Goal: Navigation & Orientation: Understand site structure

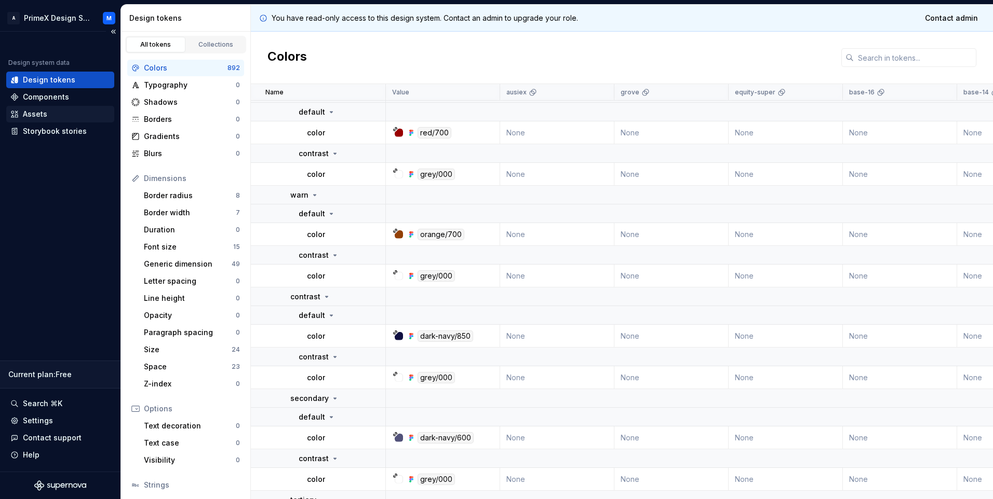
click at [47, 116] on div "Assets" at bounding box center [60, 114] width 100 height 10
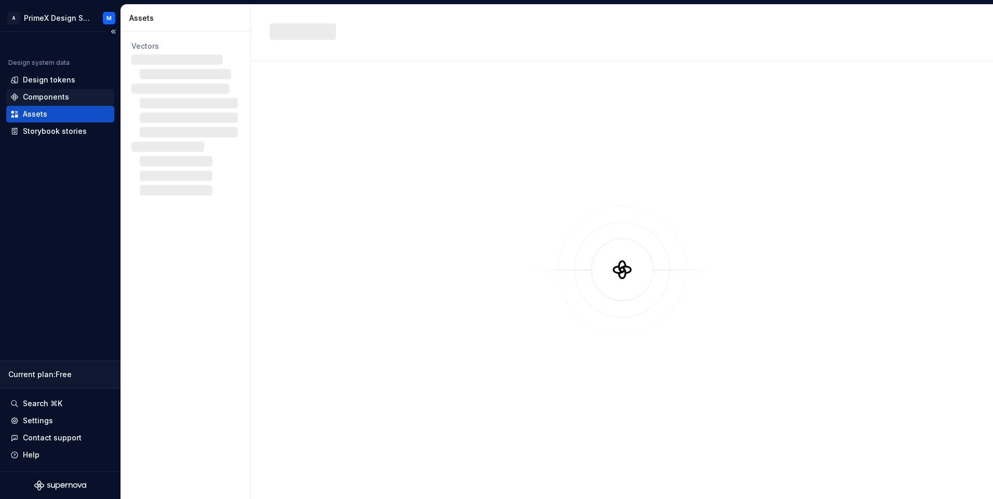
click at [65, 99] on div "Components" at bounding box center [46, 97] width 46 height 10
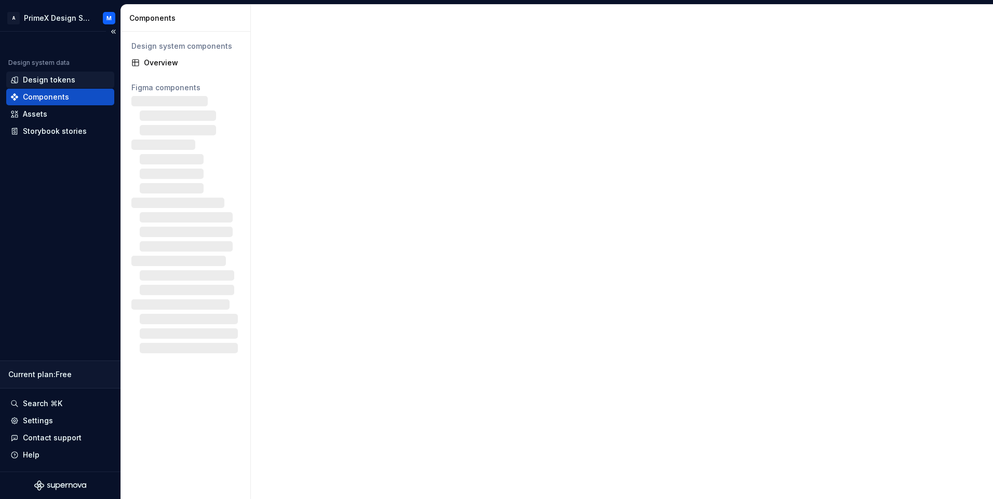
click at [78, 79] on div "Design tokens" at bounding box center [60, 80] width 100 height 10
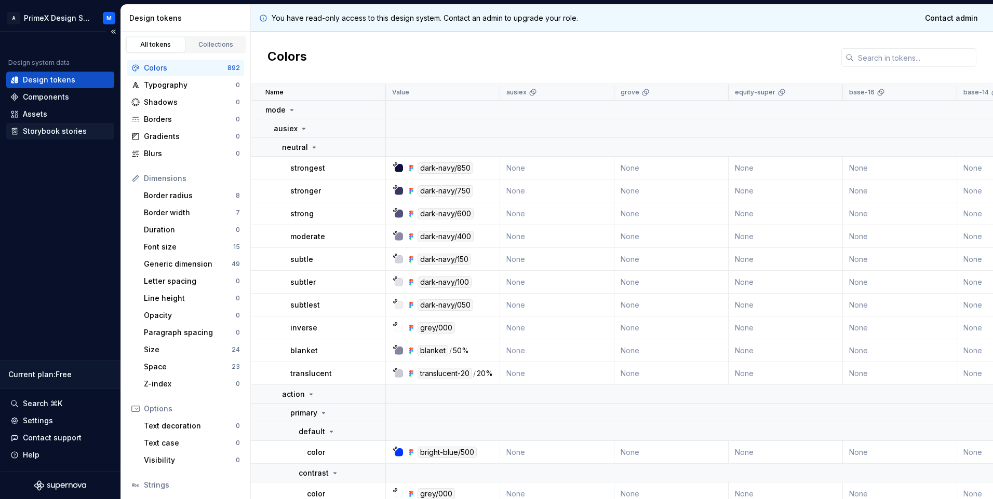
click at [57, 135] on div "Storybook stories" at bounding box center [55, 131] width 64 height 10
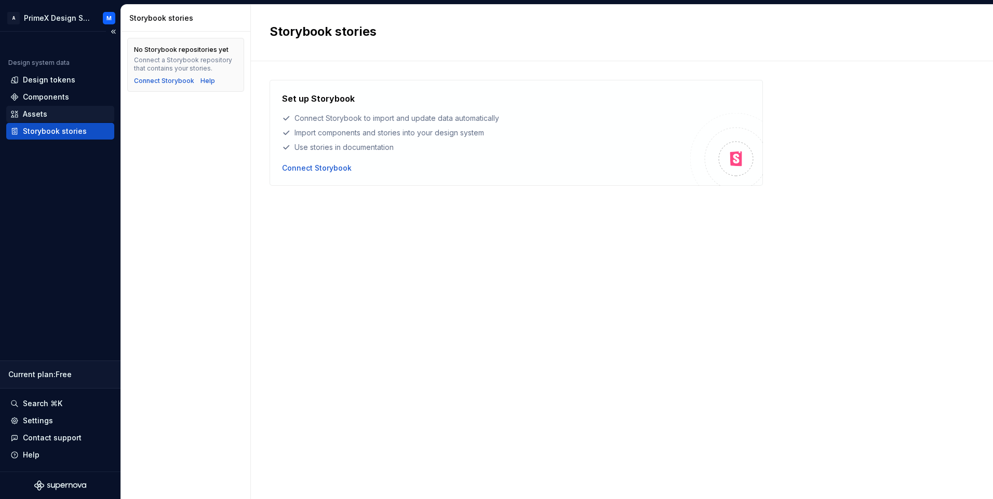
click at [59, 116] on div "Assets" at bounding box center [60, 114] width 100 height 10
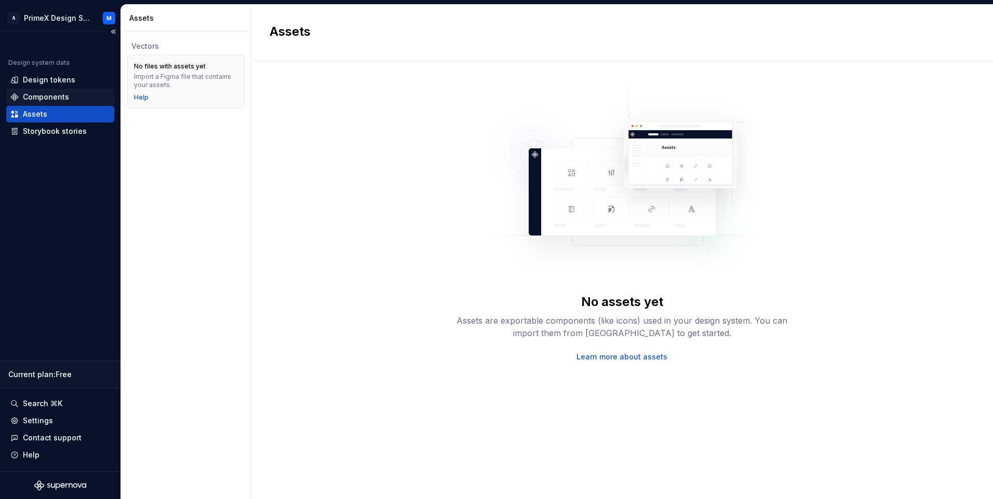
click at [66, 92] on div "Components" at bounding box center [46, 97] width 46 height 10
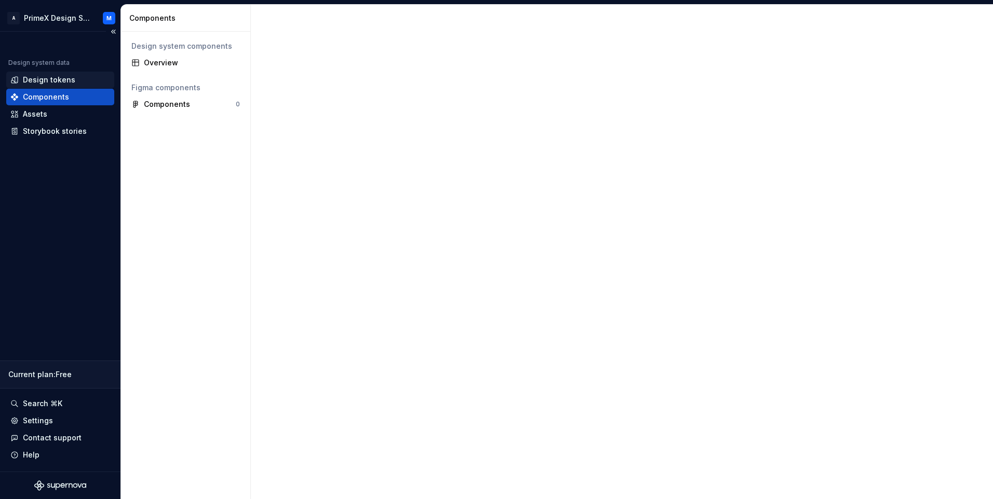
click at [67, 81] on div "Design tokens" at bounding box center [49, 80] width 52 height 10
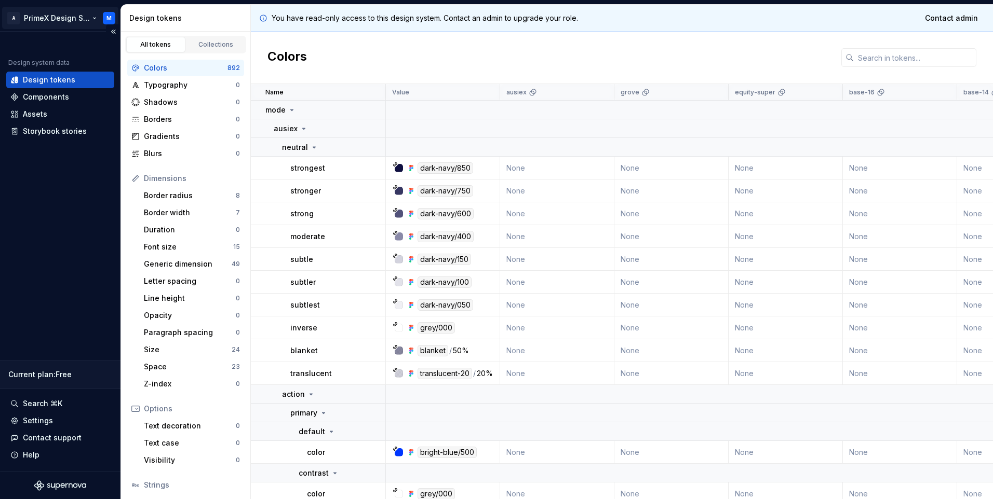
click at [112, 17] on html "A PrimeX Design System M Design system data Design tokens Components Assets Sto…" at bounding box center [496, 249] width 993 height 499
